Goal: Transaction & Acquisition: Purchase product/service

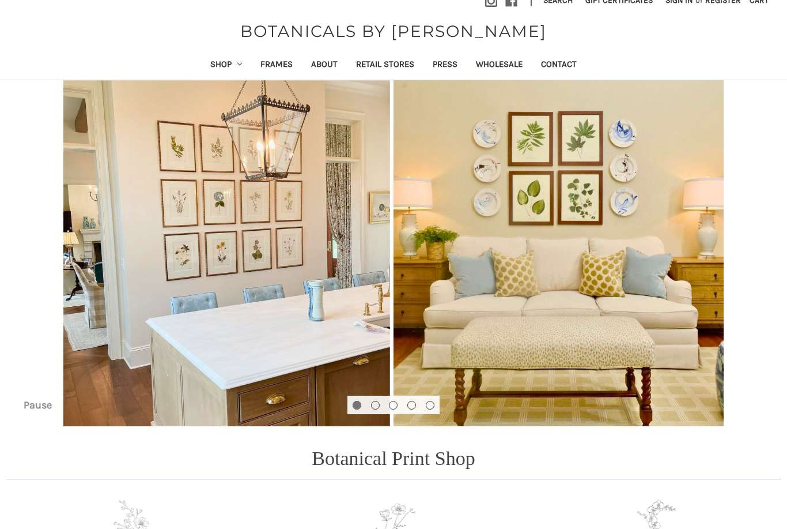
scroll to position [14, 0]
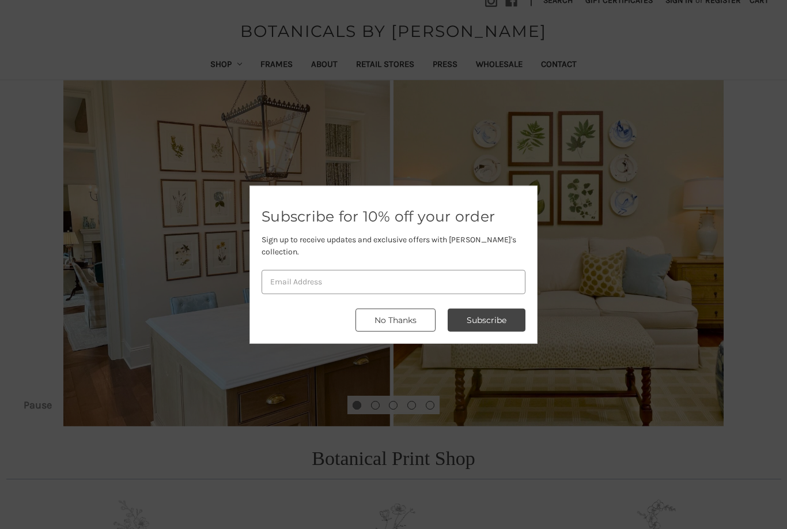
click at [411, 325] on button "No Thanks" at bounding box center [396, 319] width 80 height 23
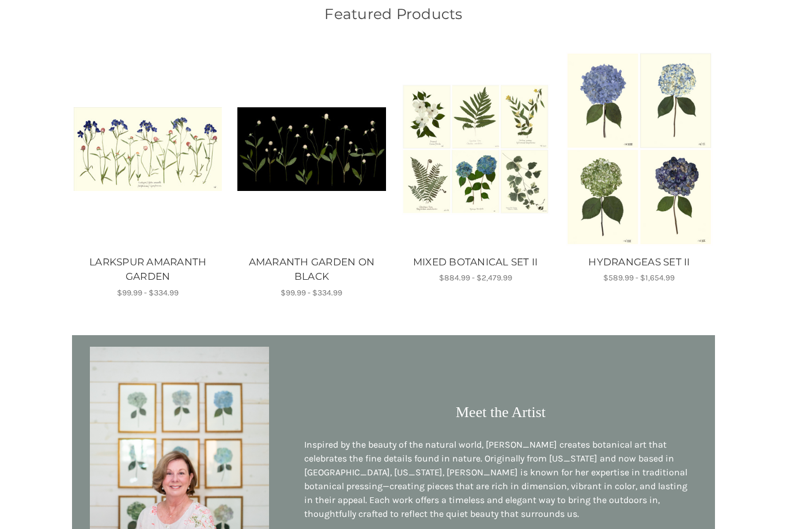
scroll to position [689, 0]
click at [648, 160] on img "HYDRANGEAS SET II, Price range from $589.99 to $1,654.99\a\a" at bounding box center [639, 148] width 148 height 195
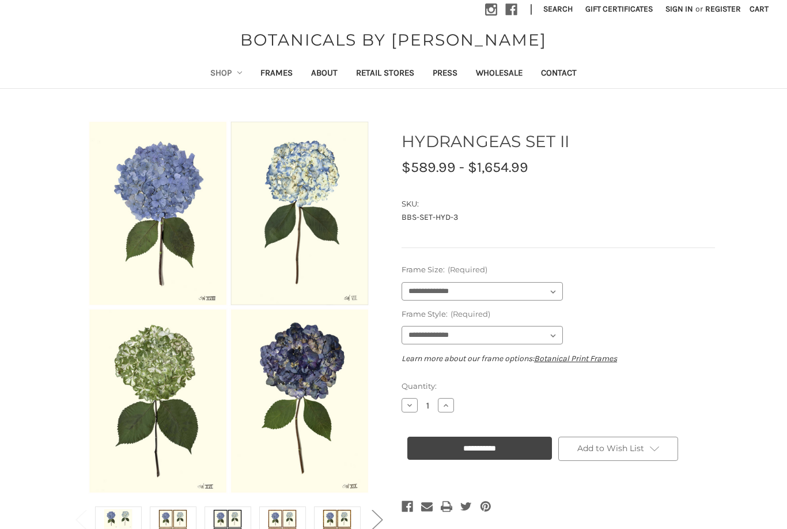
scroll to position [6, 0]
click at [337, 528] on img at bounding box center [337, 526] width 29 height 39
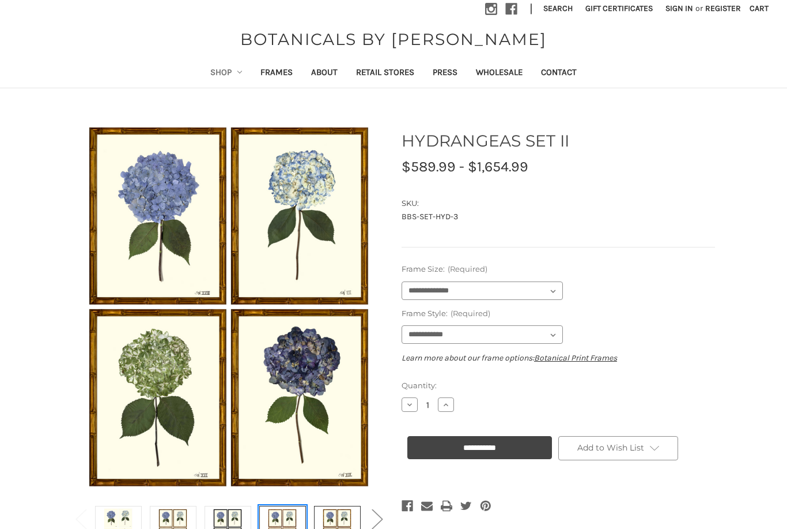
click at [284, 528] on img at bounding box center [282, 526] width 29 height 39
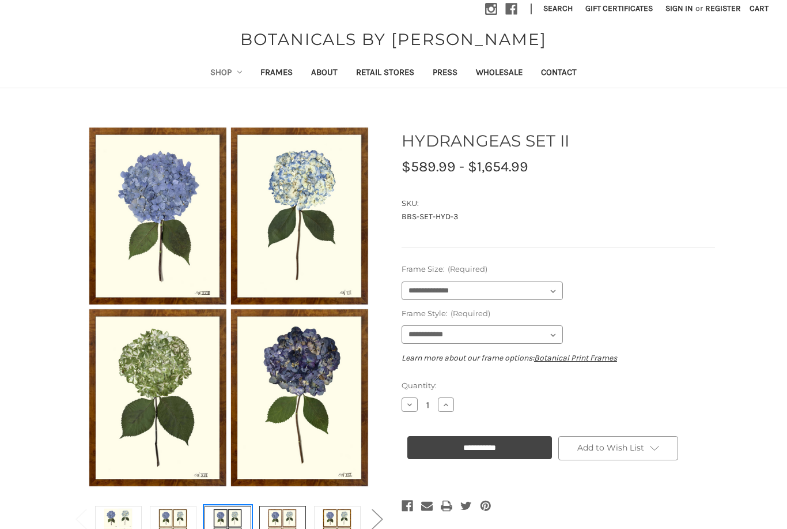
click at [230, 528] on img at bounding box center [227, 526] width 29 height 39
select select "****"
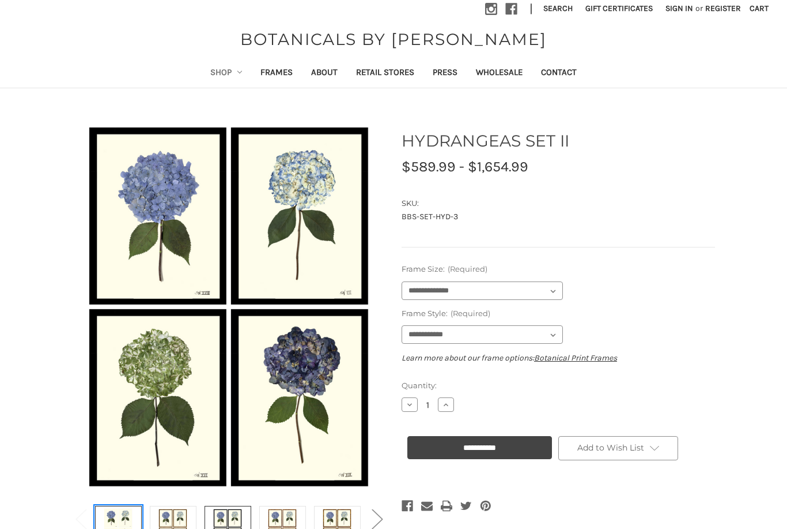
click at [118, 528] on img at bounding box center [118, 526] width 29 height 39
select select
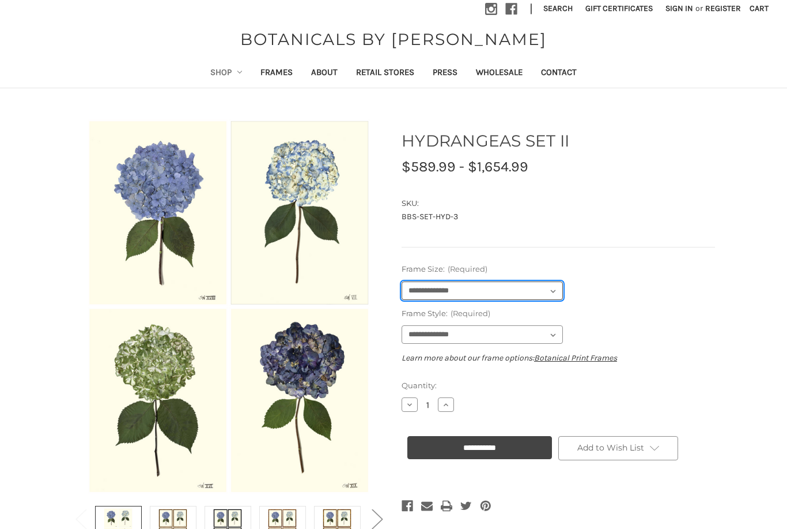
select select "****"
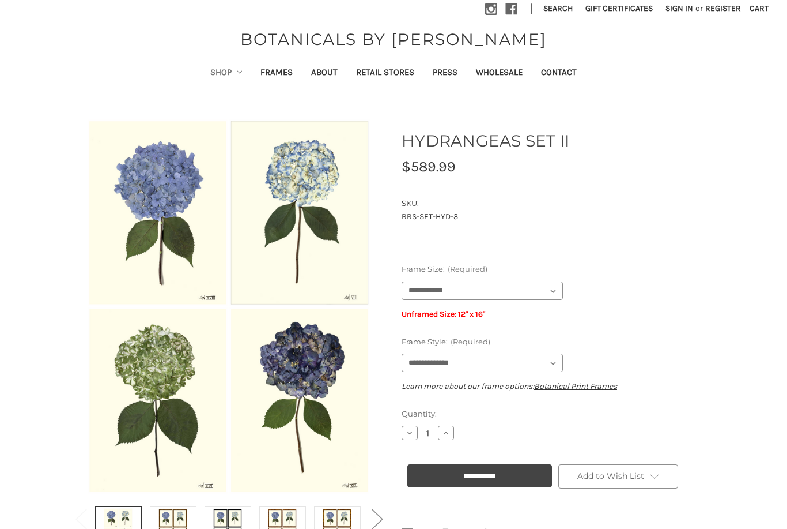
click at [217, 72] on link "Shop" at bounding box center [226, 73] width 51 height 28
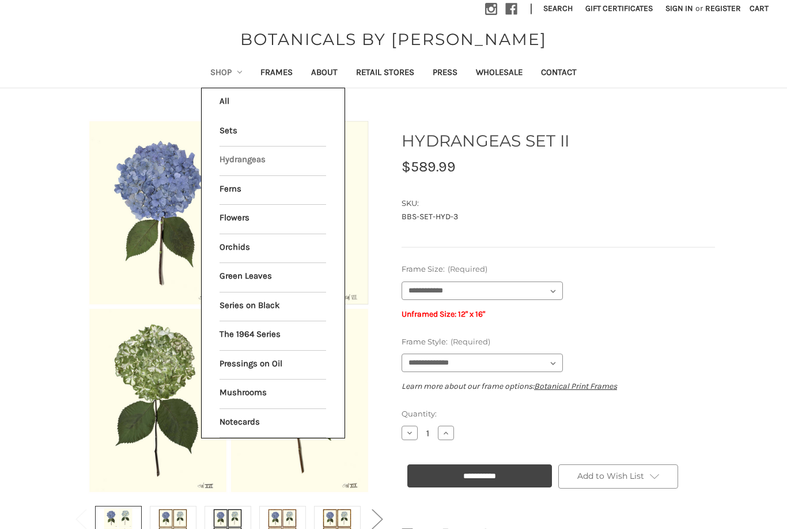
click at [250, 161] on link "Hydrangeas" at bounding box center [273, 160] width 107 height 29
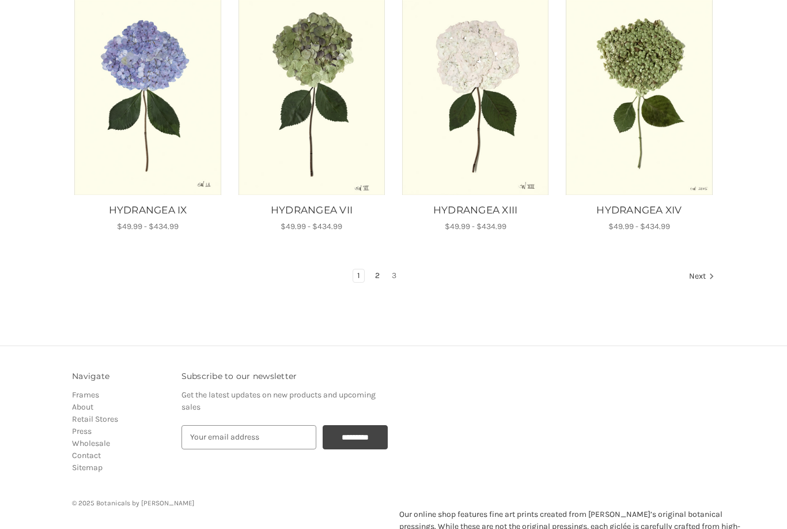
scroll to position [742, 0]
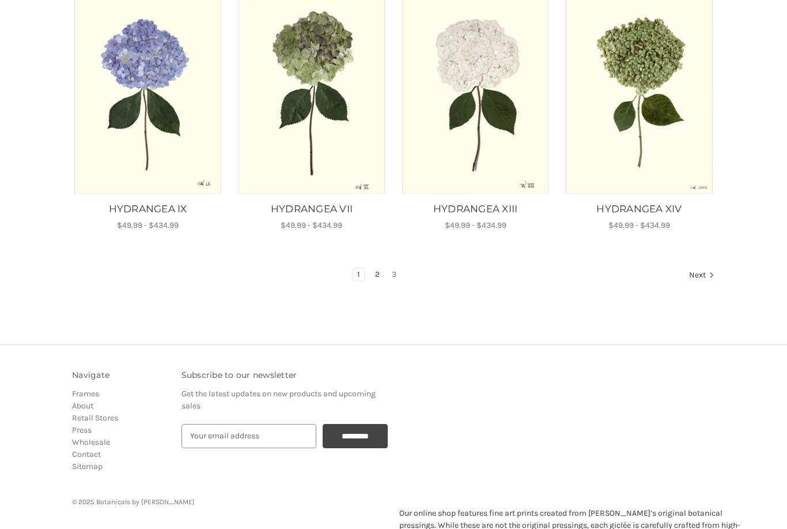
click at [376, 269] on link "2" at bounding box center [377, 274] width 13 height 13
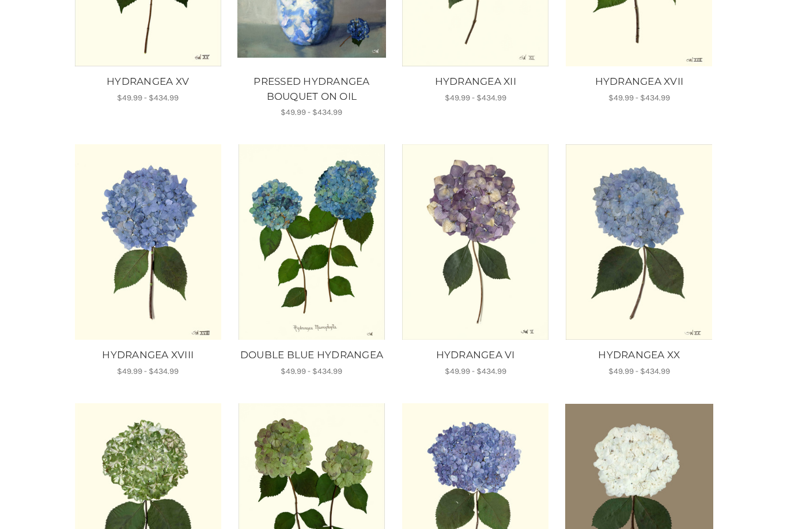
scroll to position [353, 0]
click at [139, 307] on img "HYDRANGEA XVIII, Price range from $49.99 to $434.99\a\a" at bounding box center [148, 241] width 148 height 195
